Goal: Task Accomplishment & Management: Manage account settings

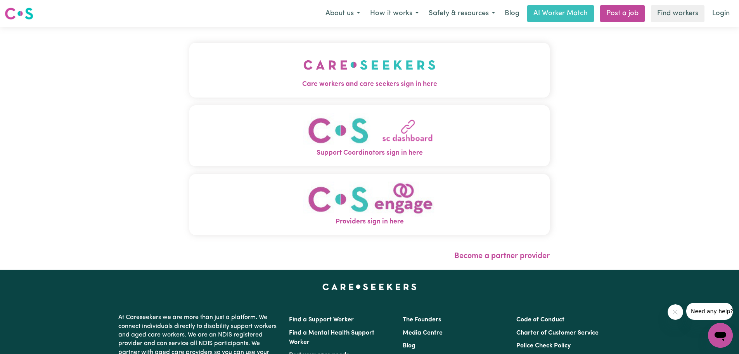
click at [273, 93] on button "Care workers and care seekers sign in here" at bounding box center [369, 70] width 361 height 54
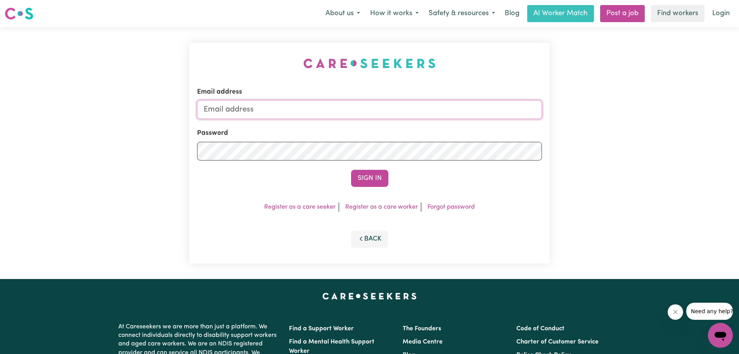
drag, startPoint x: 342, startPoint y: 107, endPoint x: 342, endPoint y: 116, distance: 9.3
click at [342, 107] on input "Email address" at bounding box center [369, 109] width 345 height 19
drag, startPoint x: 394, startPoint y: 112, endPoint x: 251, endPoint y: 107, distance: 142.9
click at [246, 108] on input "[EMAIL_ADDRESS][DOMAIN_NAME]" at bounding box center [369, 109] width 345 height 19
type input "[EMAIL_ADDRESS][DOMAIN_NAME]"
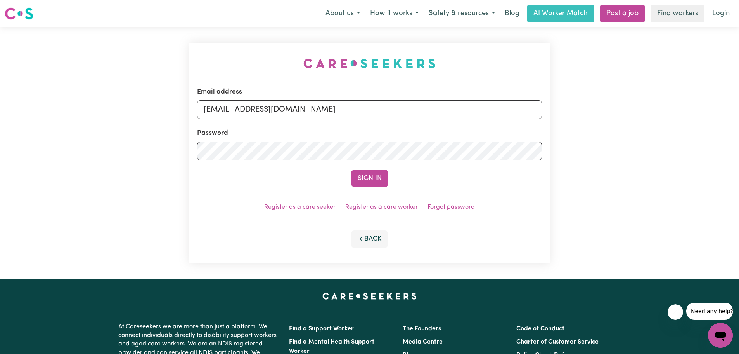
click at [370, 178] on button "Sign In" at bounding box center [369, 178] width 37 height 17
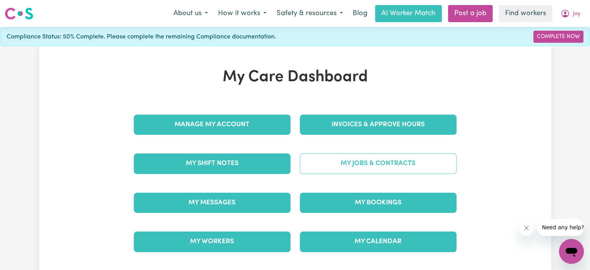
click at [392, 164] on link "My Jobs & Contracts" at bounding box center [378, 163] width 157 height 20
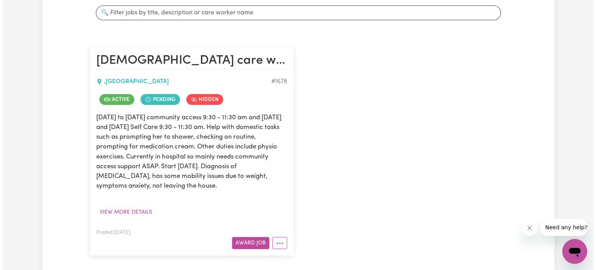
scroll to position [194, 0]
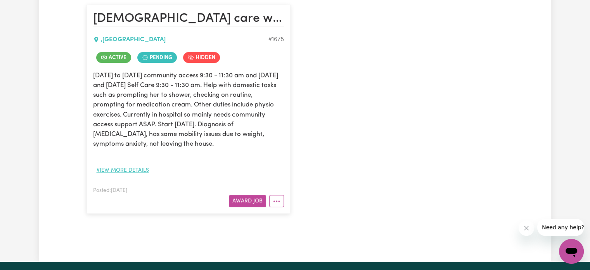
click at [117, 171] on button "View more details" at bounding box center [122, 170] width 59 height 12
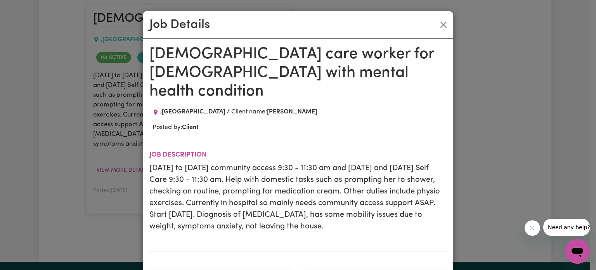
click at [266, 61] on h1 "[DEMOGRAPHIC_DATA] care worker for [DEMOGRAPHIC_DATA] with mental health condit…" at bounding box center [297, 73] width 297 height 56
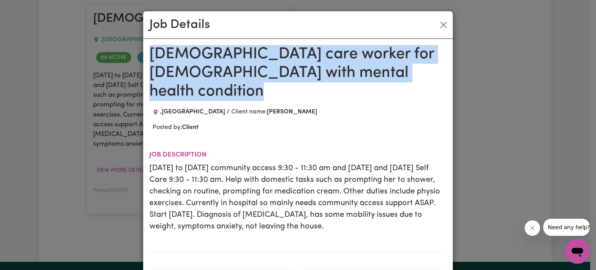
click at [266, 61] on h1 "[DEMOGRAPHIC_DATA] care worker for [DEMOGRAPHIC_DATA] with mental health condit…" at bounding box center [297, 73] width 297 height 56
copy h1 "[DEMOGRAPHIC_DATA] care worker for [DEMOGRAPHIC_DATA] with mental health condit…"
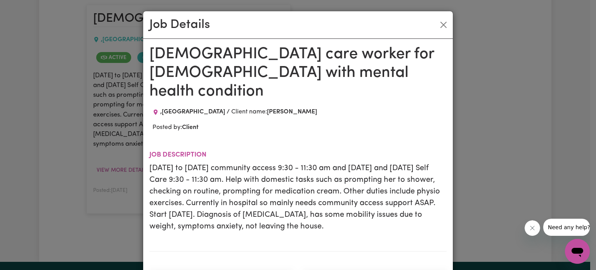
click at [267, 180] on p "[DATE] to [DATE] community access 9:30 - 11:30 am and [DATE] and [DATE] Self Ca…" at bounding box center [297, 197] width 297 height 70
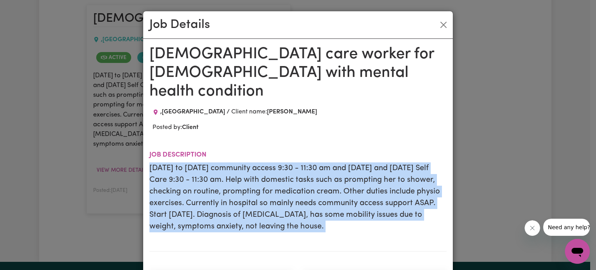
click at [267, 180] on p "[DATE] to [DATE] community access 9:30 - 11:30 am and [DATE] and [DATE] Self Ca…" at bounding box center [297, 197] width 297 height 70
copy p "[DATE] to [DATE] community access 9:30 - 11:30 am and [DATE] and [DATE] Self Ca…"
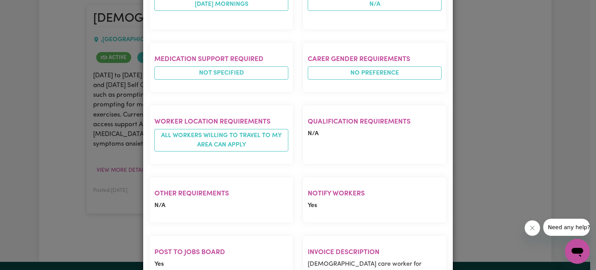
scroll to position [392, 0]
